Goal: Information Seeking & Learning: Check status

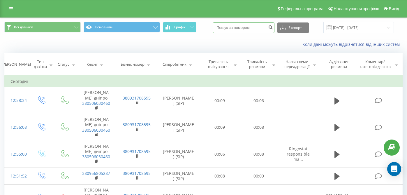
click at [236, 28] on input at bounding box center [244, 27] width 62 height 11
paste input "380631924267"
type input "380631924267"
click at [274, 29] on button "submit" at bounding box center [271, 27] width 8 height 11
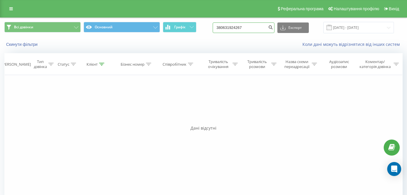
click at [259, 28] on input "380631924267" at bounding box center [244, 27] width 62 height 11
paste input "380634397252"
type input "380634397252"
click at [273, 28] on icon "submit" at bounding box center [270, 27] width 5 height 4
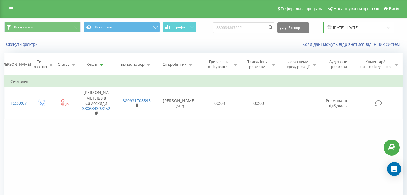
click at [382, 28] on input "[DATE] - [DATE]" at bounding box center [359, 27] width 71 height 11
click at [190, 46] on div "Коли дані можуть відрізнятися вiд інших систем" at bounding box center [280, 44] width 254 height 6
